Goal: Navigation & Orientation: Understand site structure

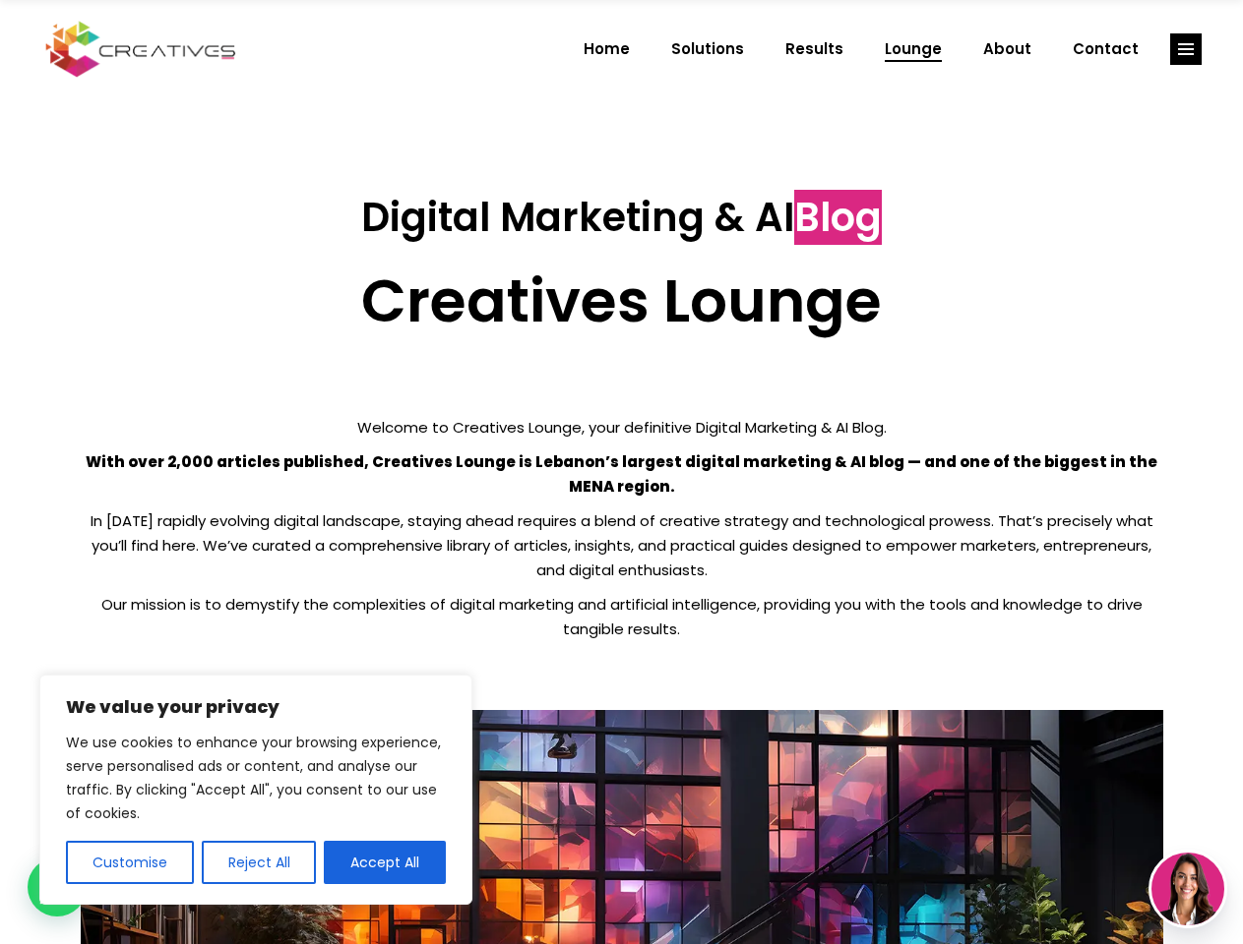
click at [621, 472] on p "With over 2,000 articles published, Creatives Lounge is Lebanon’s largest digit…" at bounding box center [622, 474] width 1082 height 49
click at [129, 863] on button "Customise" at bounding box center [130, 862] width 128 height 43
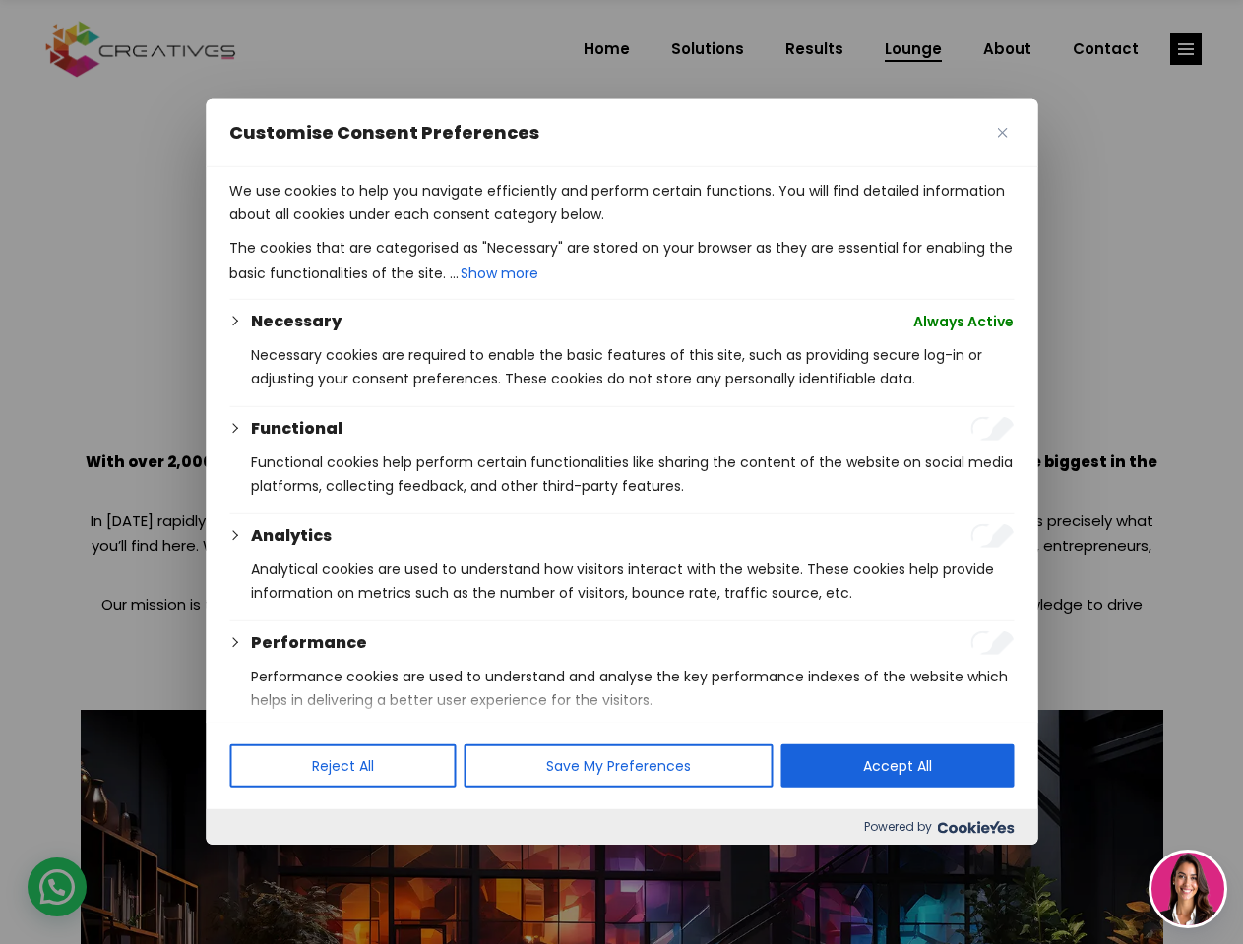
click at [258, 863] on div at bounding box center [621, 472] width 1243 height 944
click at [385, 226] on p "We use cookies to help you navigate efficiently and perform certain functions. …" at bounding box center [621, 202] width 784 height 47
click at [1185, 49] on div at bounding box center [621, 472] width 1243 height 944
click at [1187, 889] on img at bounding box center [1187, 889] width 73 height 73
